Goal: Task Accomplishment & Management: Complete application form

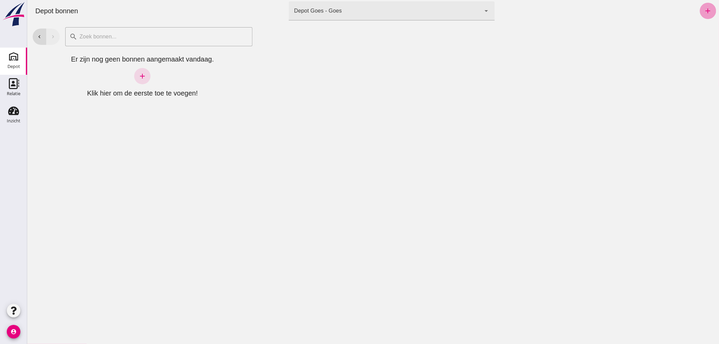
click at [704, 10] on icon "add" at bounding box center [708, 11] width 8 height 8
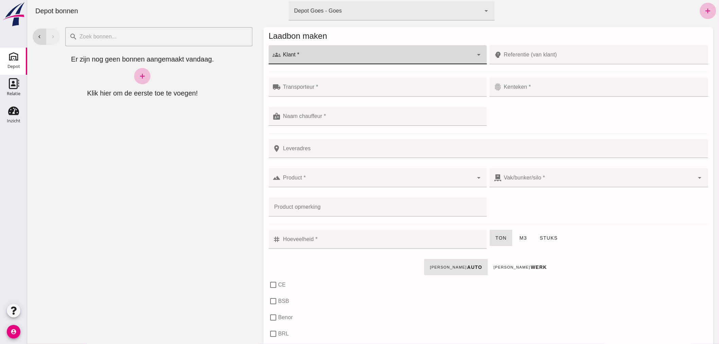
click input "Klant *"
click at [304, 73] on div "Tuunders" at bounding box center [380, 75] width 195 height 8
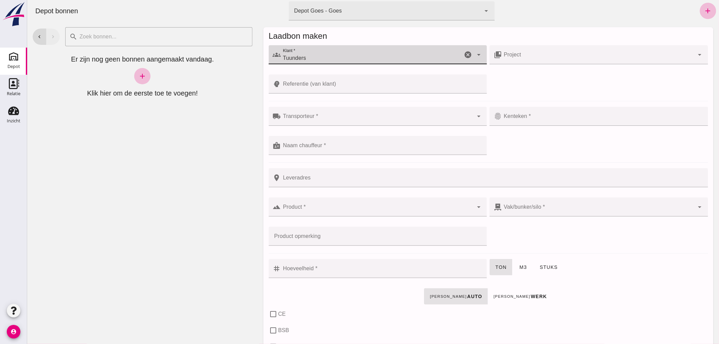
type input "Tuunders"
click div
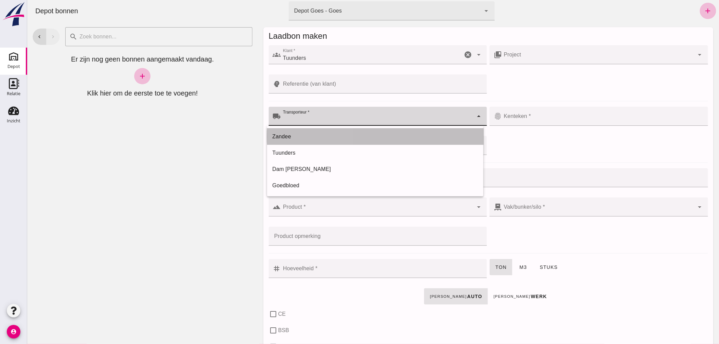
click at [273, 134] on div "Zandee" at bounding box center [375, 137] width 206 height 8
type input "Zandee"
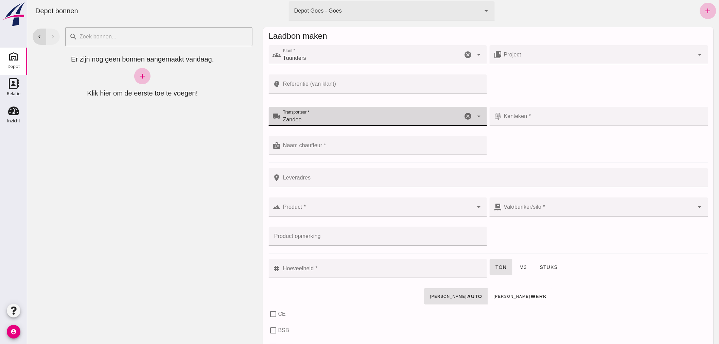
click input "Kenteken *"
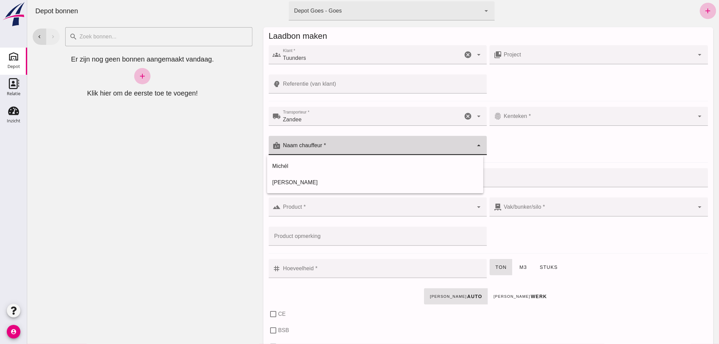
drag, startPoint x: 349, startPoint y: 147, endPoint x: 354, endPoint y: 144, distance: 5.8
click input "Naam chauffeur *"
type input "willem"
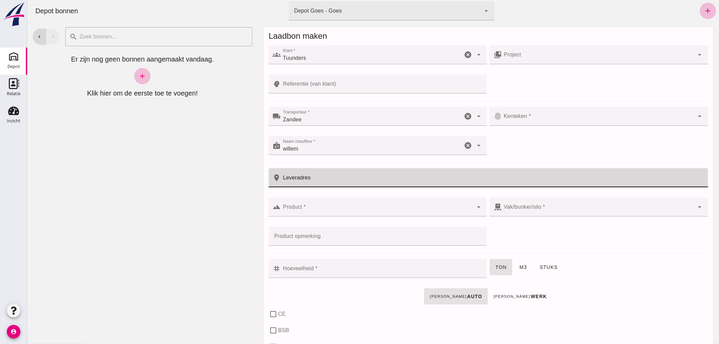
drag, startPoint x: 313, startPoint y: 173, endPoint x: 313, endPoint y: 177, distance: 4.1
click input "Leveradres"
type input "opslag"
click input "Product *"
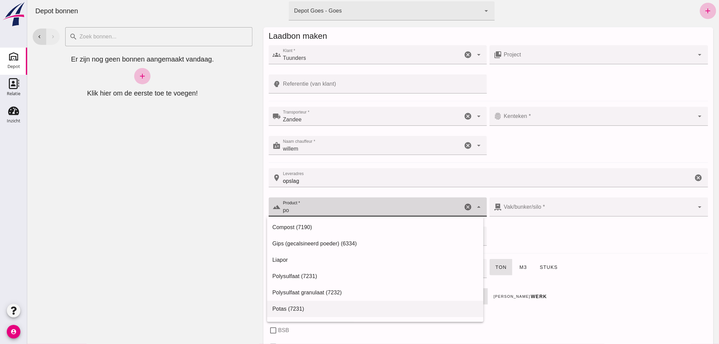
type input "p"
click at [293, 311] on div "Ophoogzand (6120)" at bounding box center [375, 309] width 206 height 8
type input "Ophoogzand (6120)"
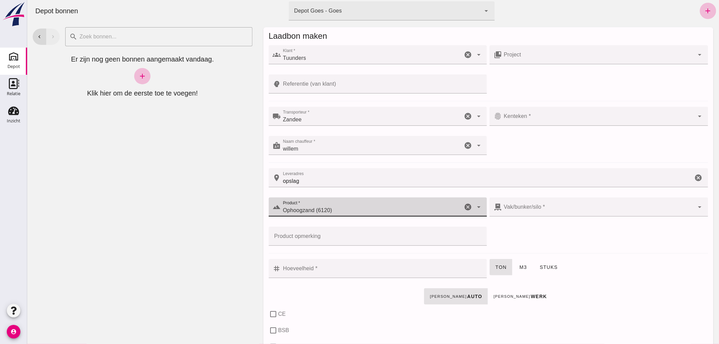
checkbox input "true"
type input "40"
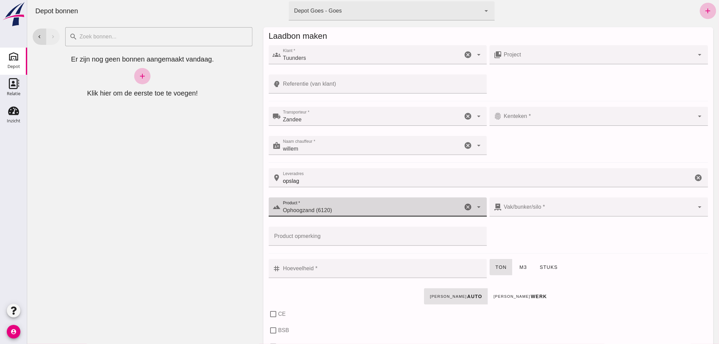
checkbox input "true"
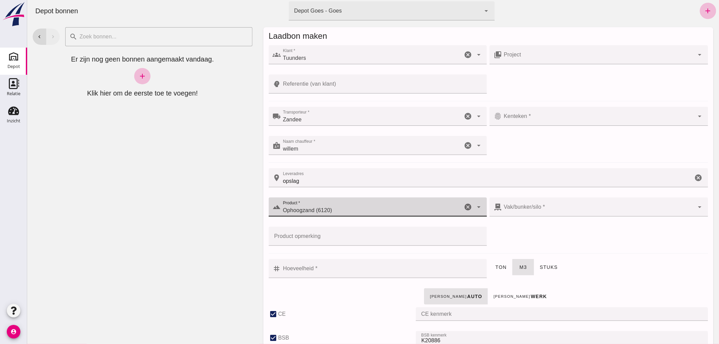
type input "38"
type input "Ophoogzand (6120)"
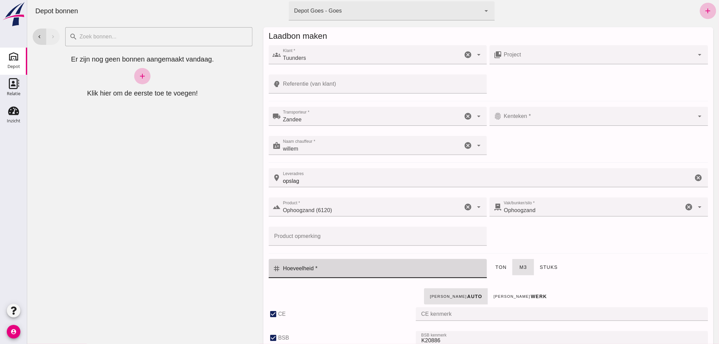
click input "Hoeveelheid *"
type input "15"
click div
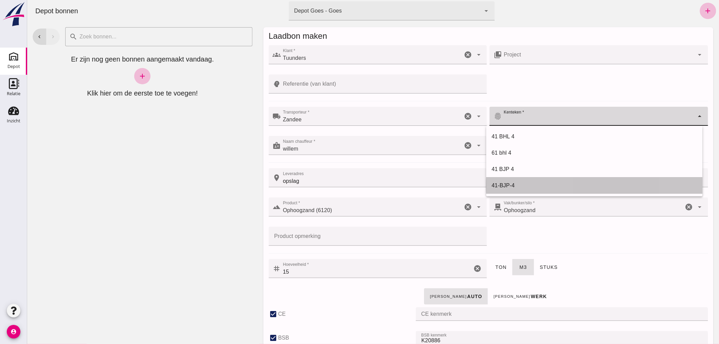
click at [508, 183] on div "41-BJP-4" at bounding box center [595, 186] width 206 height 8
type input "41-BJP-4"
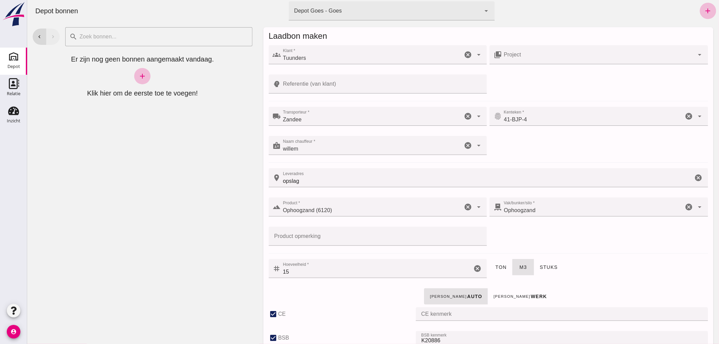
click at [136, 290] on div "chevron_left chevron_right search cancel Er zijn nog geen bonnen aangemaakt van…" at bounding box center [142, 183] width 231 height 322
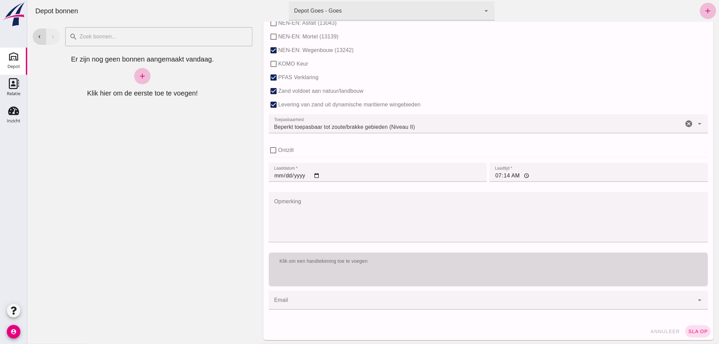
scroll to position [418, 0]
click at [434, 270] on div "Klik om een handtekening toe te voegen" at bounding box center [489, 268] width 440 height 34
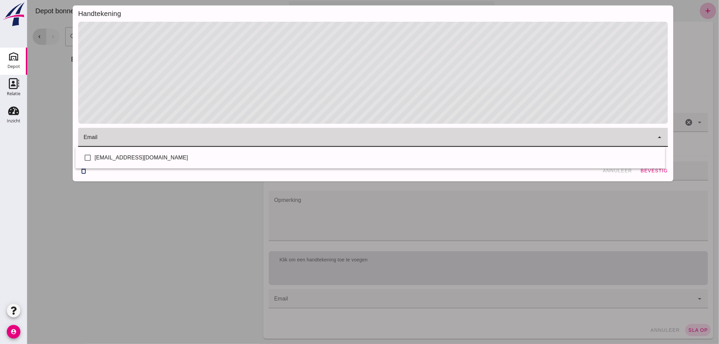
click input "email"
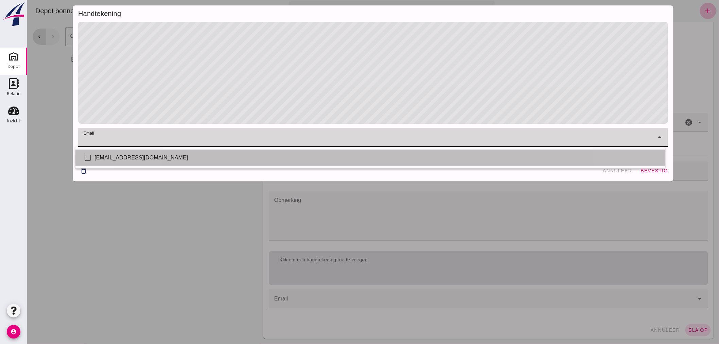
click at [103, 156] on div "[EMAIL_ADDRESS][DOMAIN_NAME]" at bounding box center [377, 158] width 566 height 8
checkbox input "true"
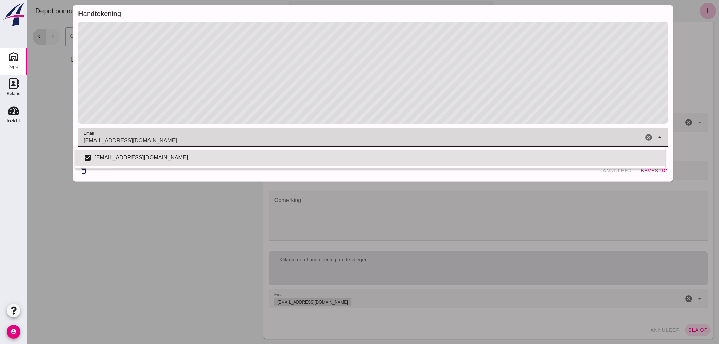
click at [127, 249] on div "Handtekening email email [EMAIL_ADDRESS][DOMAIN_NAME] cancel arrow_drop_down de…" at bounding box center [373, 172] width 692 height 344
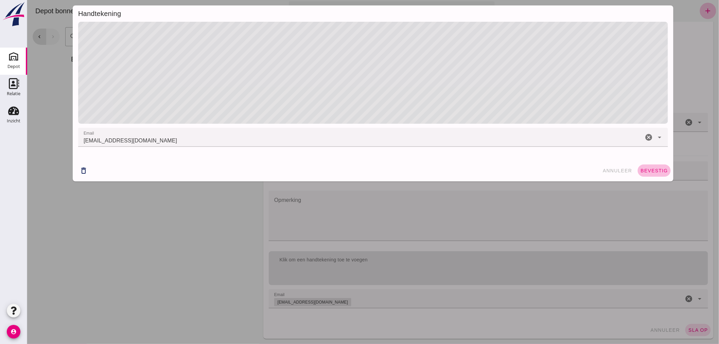
click span "bevestig"
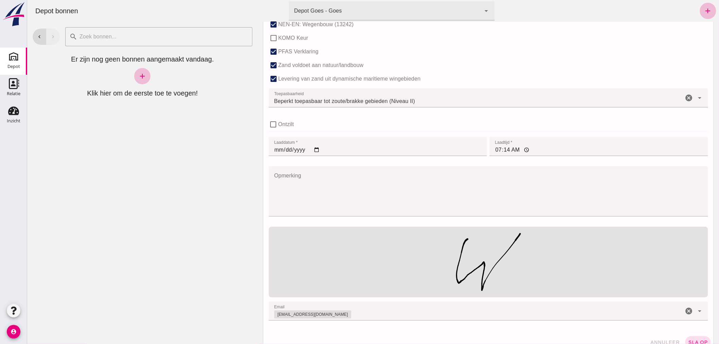
scroll to position [454, 0]
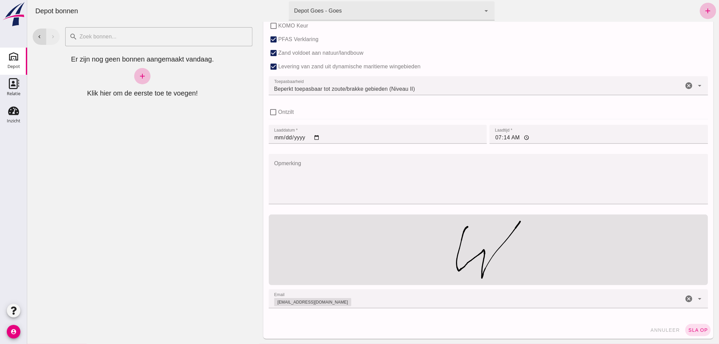
click span "sla op"
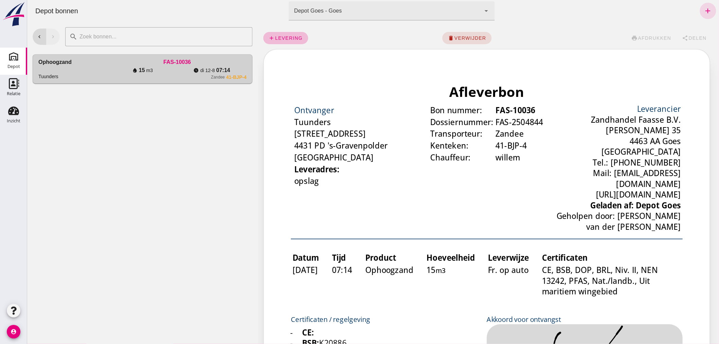
scroll to position [0, 0]
click div "FAS-10036"
